Goal: Task Accomplishment & Management: Use online tool/utility

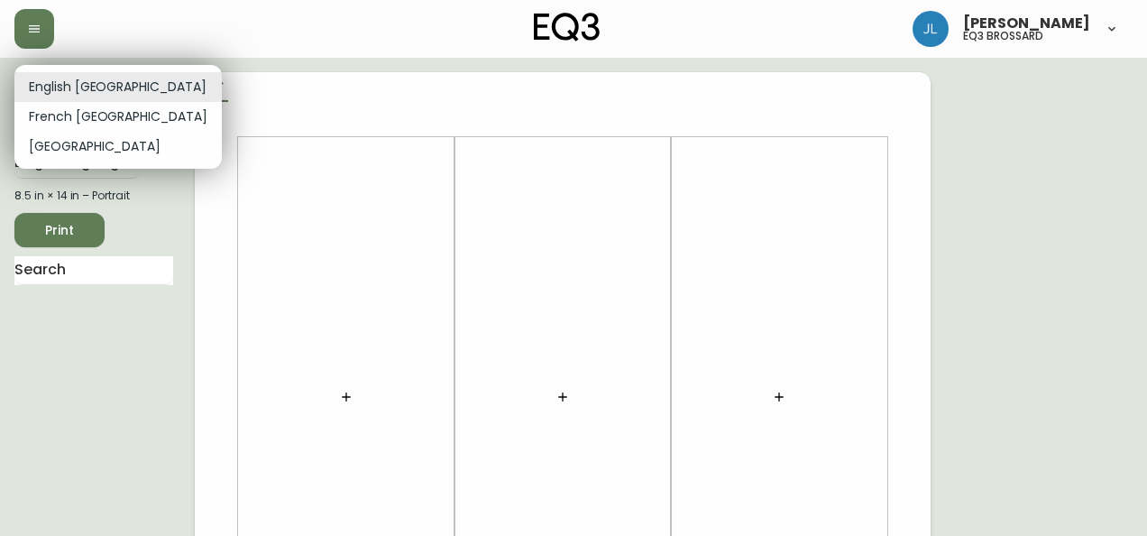
click at [103, 120] on li "French [GEOGRAPHIC_DATA]" at bounding box center [117, 117] width 207 height 30
type input "fr_CA"
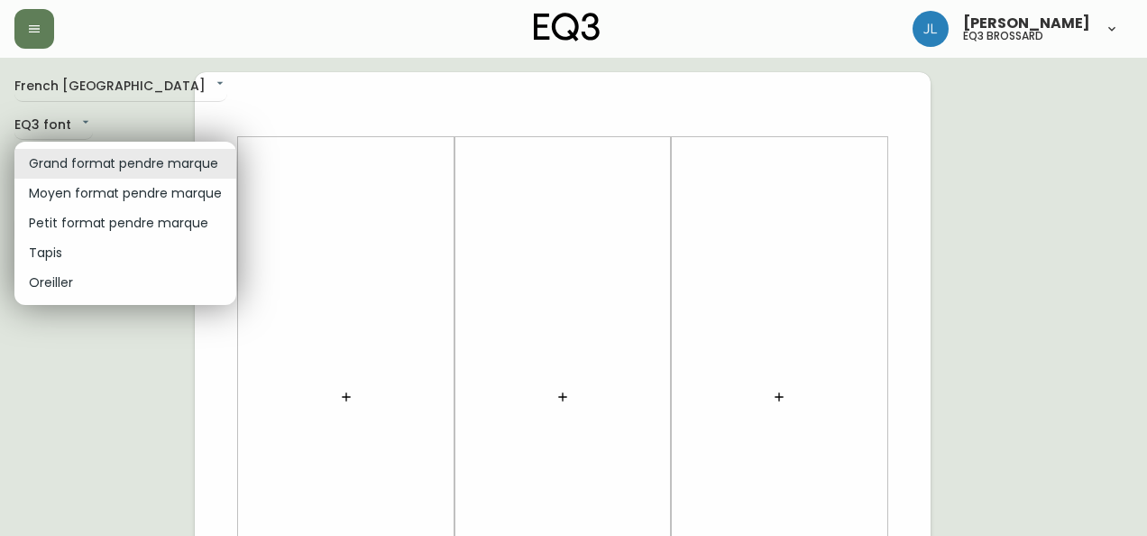
click at [101, 227] on li "Petit format pendre marque" at bounding box center [125, 223] width 222 height 30
type input "small"
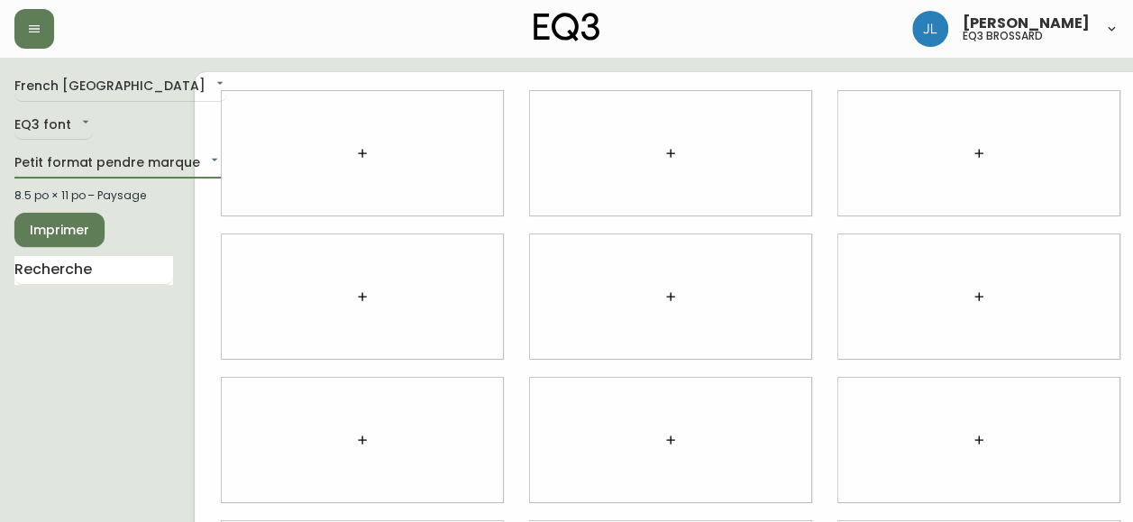
click at [352, 138] on button "button" at bounding box center [362, 153] width 36 height 36
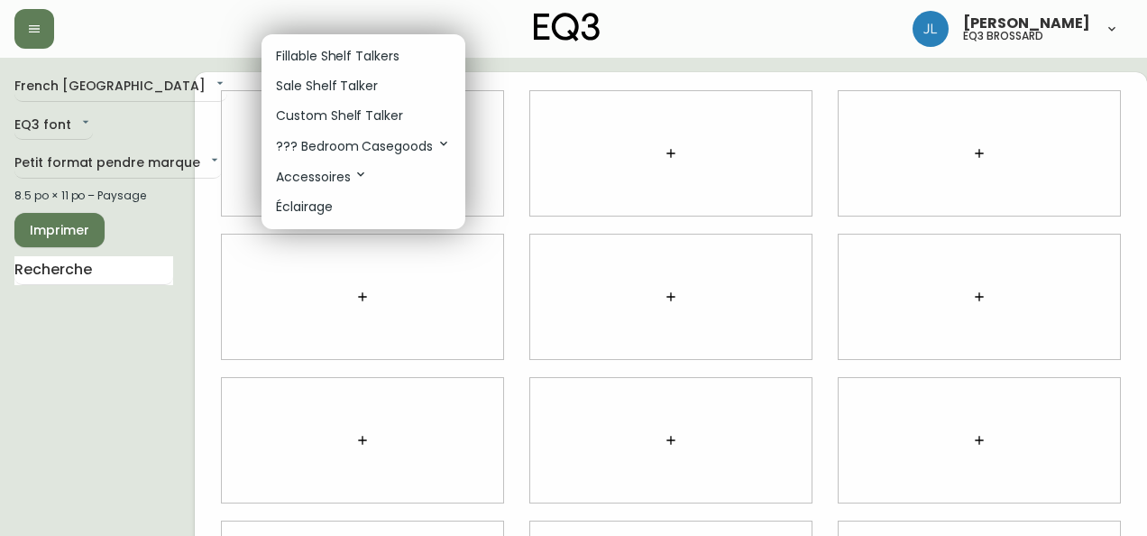
click at [298, 50] on p "Fillable Shelf Talkers" at bounding box center [338, 56] width 124 height 19
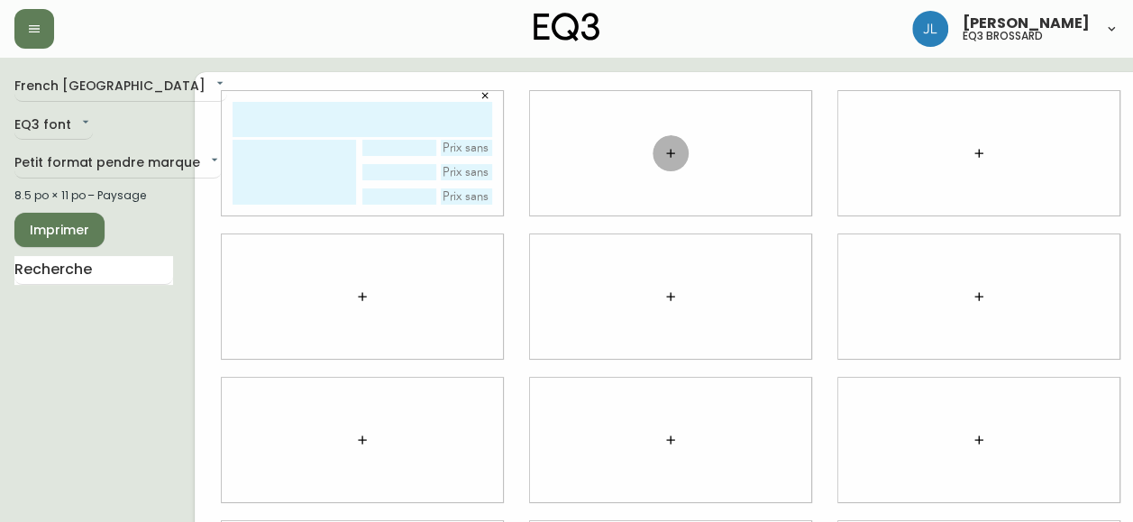
click at [677, 155] on icon "button" at bounding box center [671, 153] width 14 height 14
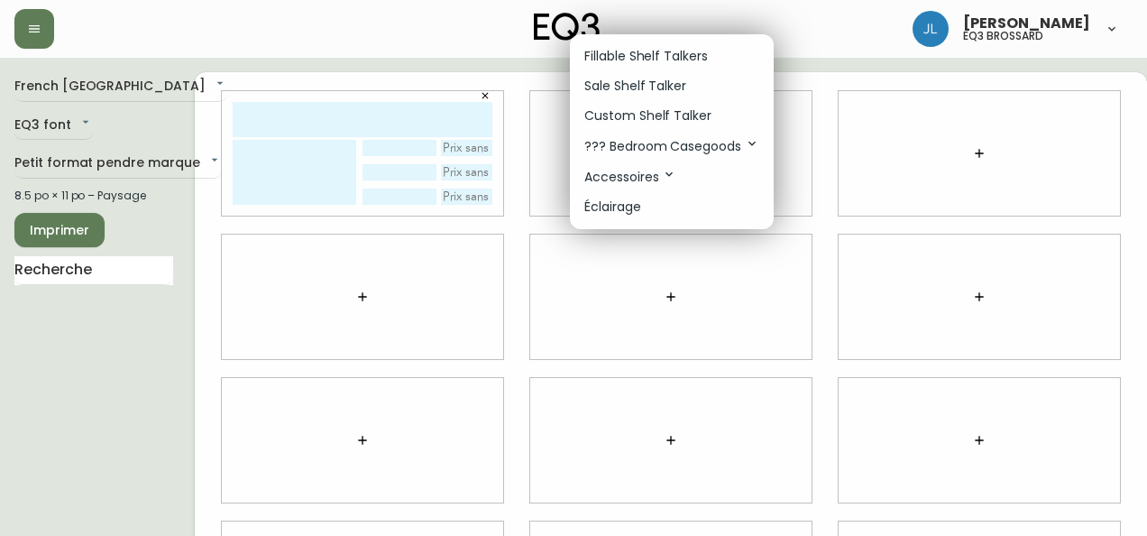
click at [670, 87] on p "Sale Shelf Talker" at bounding box center [635, 86] width 102 height 19
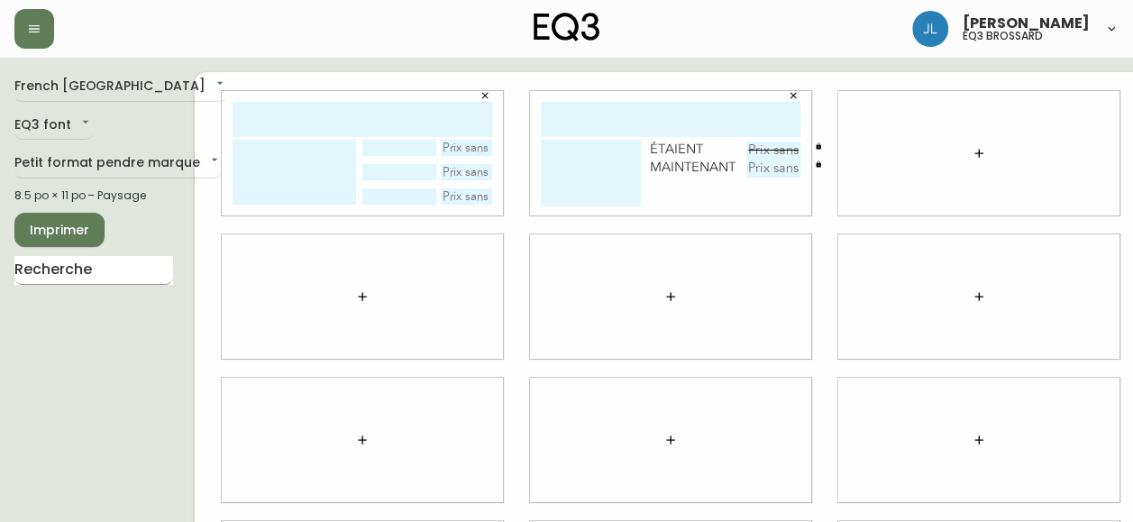
click at [149, 265] on input "text" at bounding box center [93, 270] width 159 height 29
click at [600, 116] on input "text" at bounding box center [671, 119] width 260 height 35
type input "[GEOGRAPHIC_DATA]"
click at [980, 139] on button "button" at bounding box center [979, 153] width 36 height 36
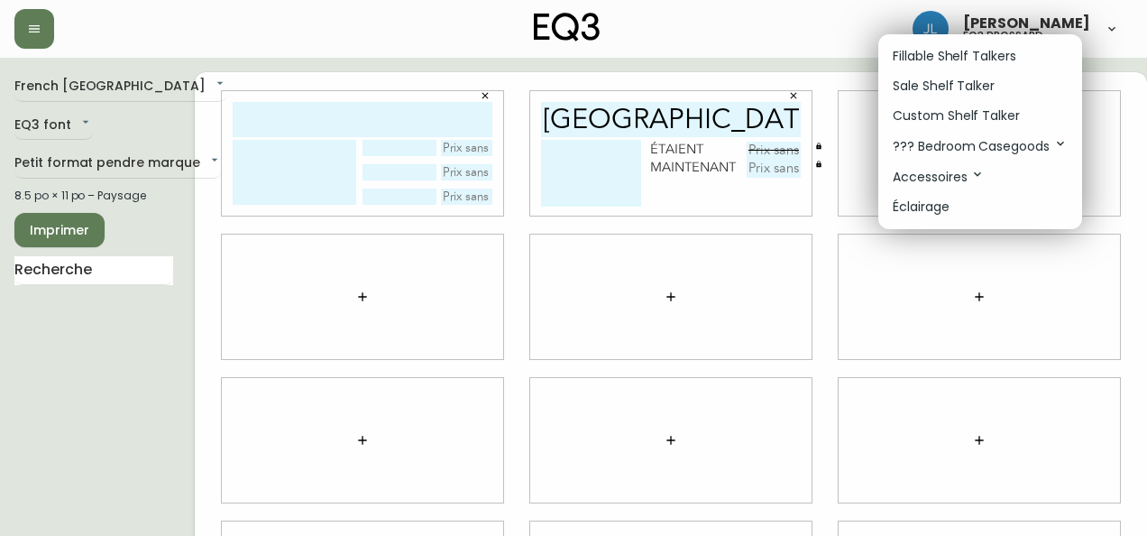
click at [981, 93] on p "Sale Shelf Talker" at bounding box center [944, 86] width 102 height 19
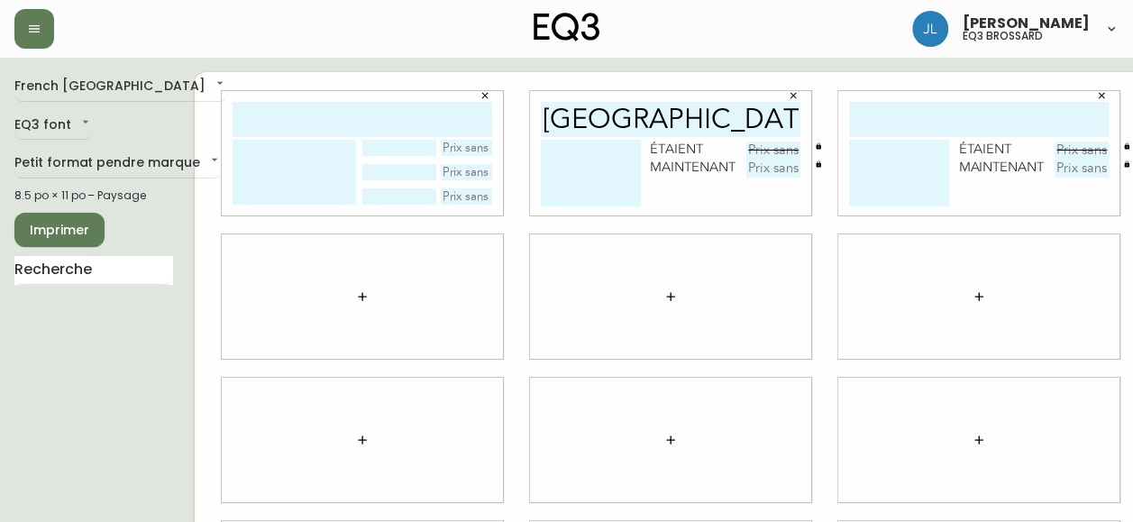
click at [943, 124] on input "text" at bounding box center [979, 119] width 260 height 35
click at [765, 118] on input "[GEOGRAPHIC_DATA]" at bounding box center [671, 119] width 260 height 35
click at [555, 151] on textarea at bounding box center [591, 173] width 100 height 67
type textarea "i"
click at [631, 118] on input "[GEOGRAPHIC_DATA]" at bounding box center [671, 119] width 260 height 35
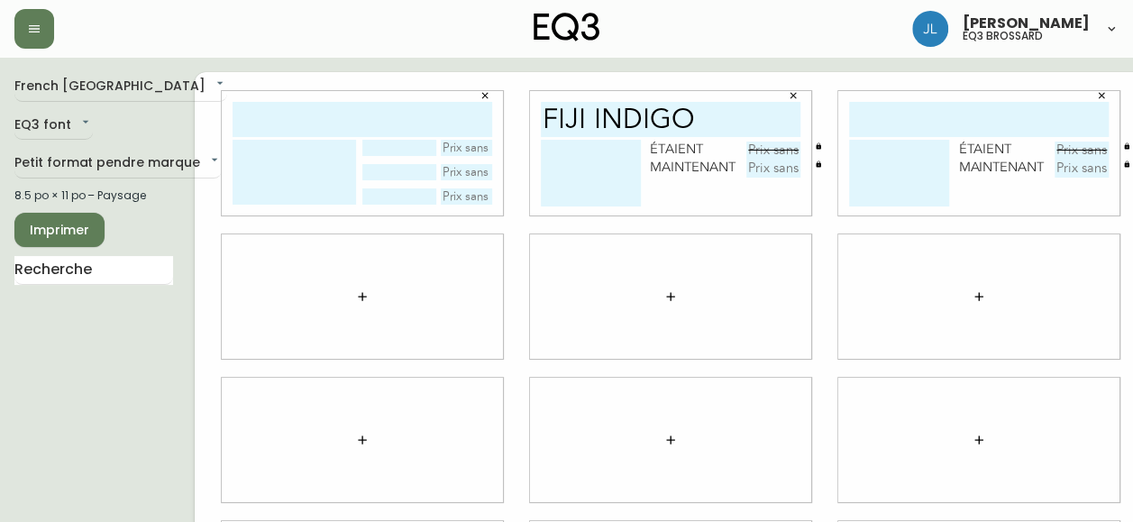
type input "fiji indigo"
click at [614, 167] on textarea at bounding box center [591, 173] width 100 height 67
type textarea "JETÉ"
